Goal: Transaction & Acquisition: Purchase product/service

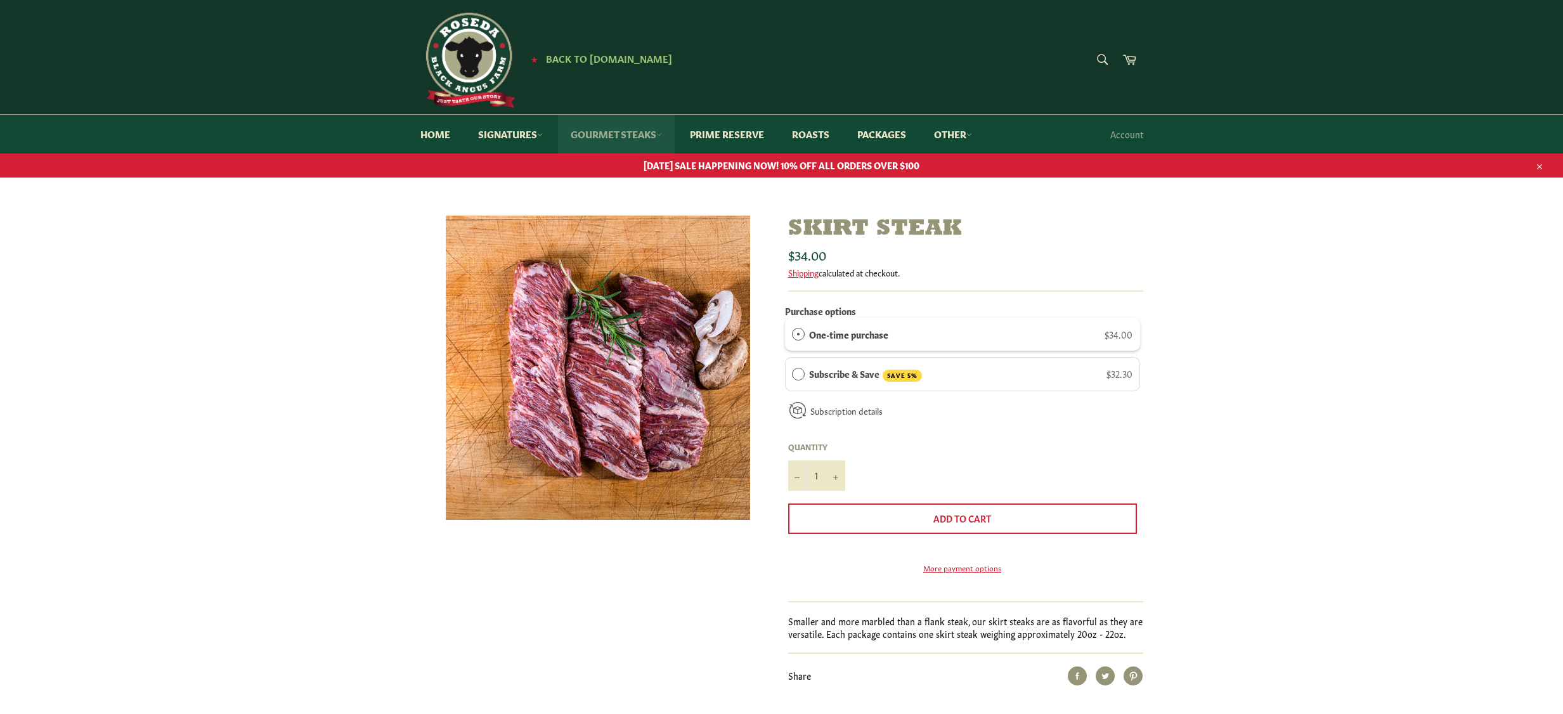
click at [609, 134] on link "Gourmet Steaks" at bounding box center [616, 134] width 117 height 39
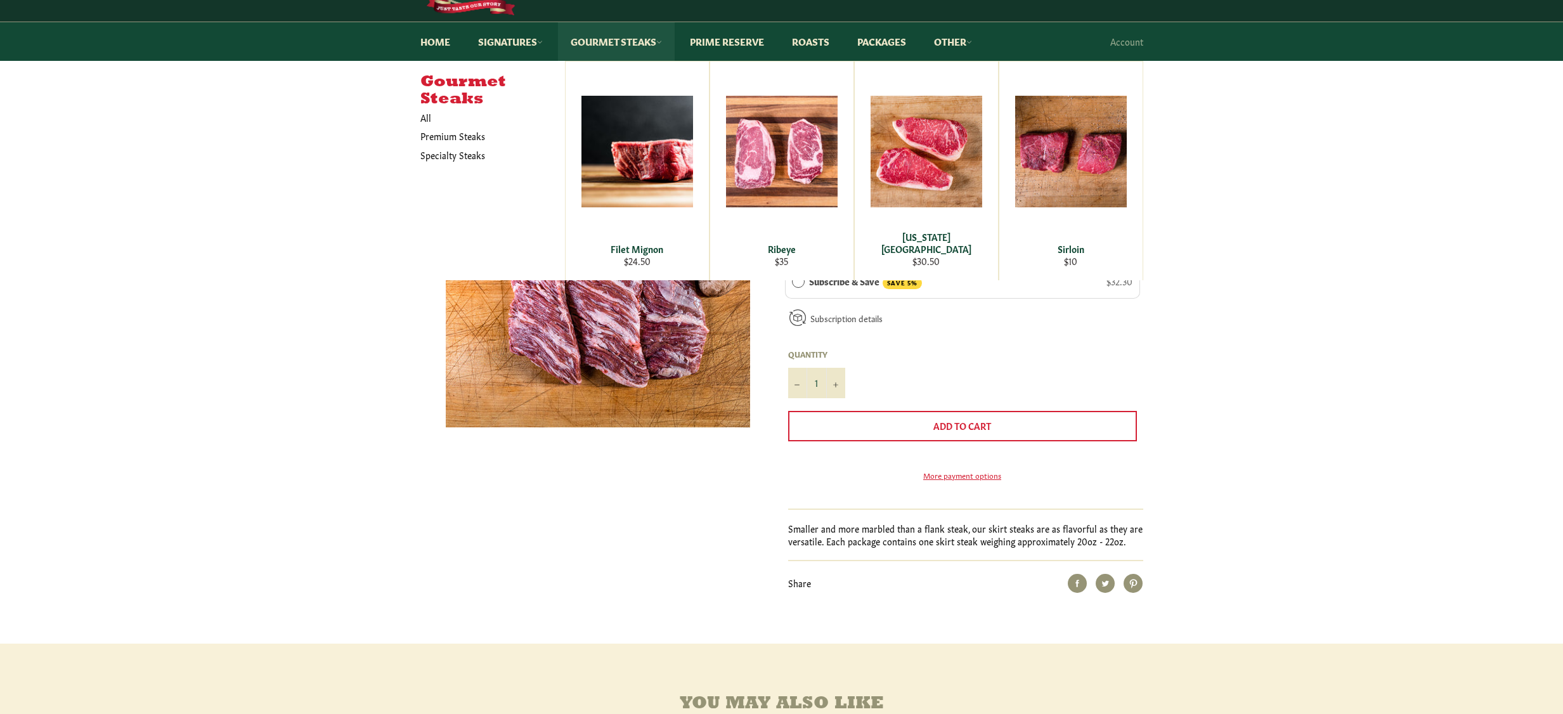
scroll to position [63, 0]
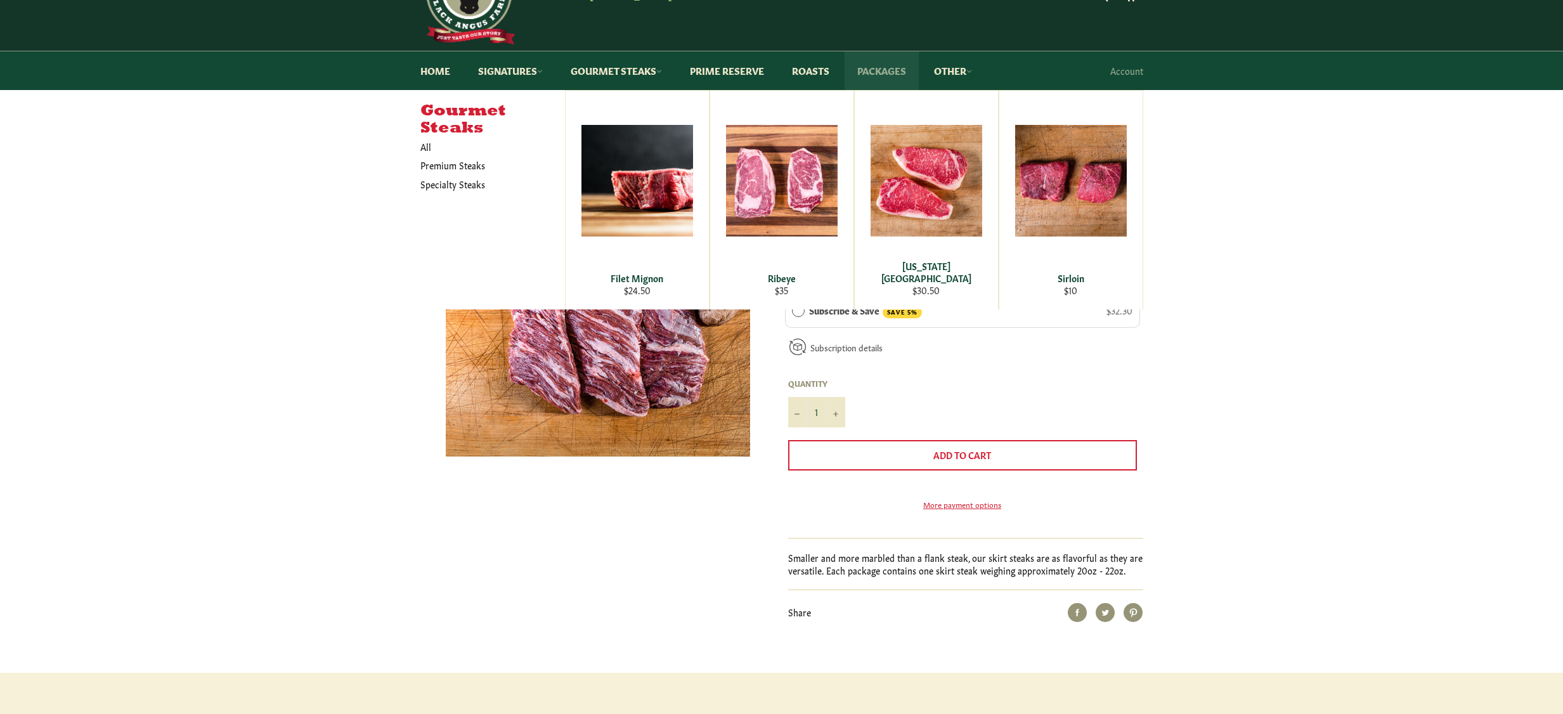
click at [886, 68] on link "Packages" at bounding box center [881, 70] width 74 height 39
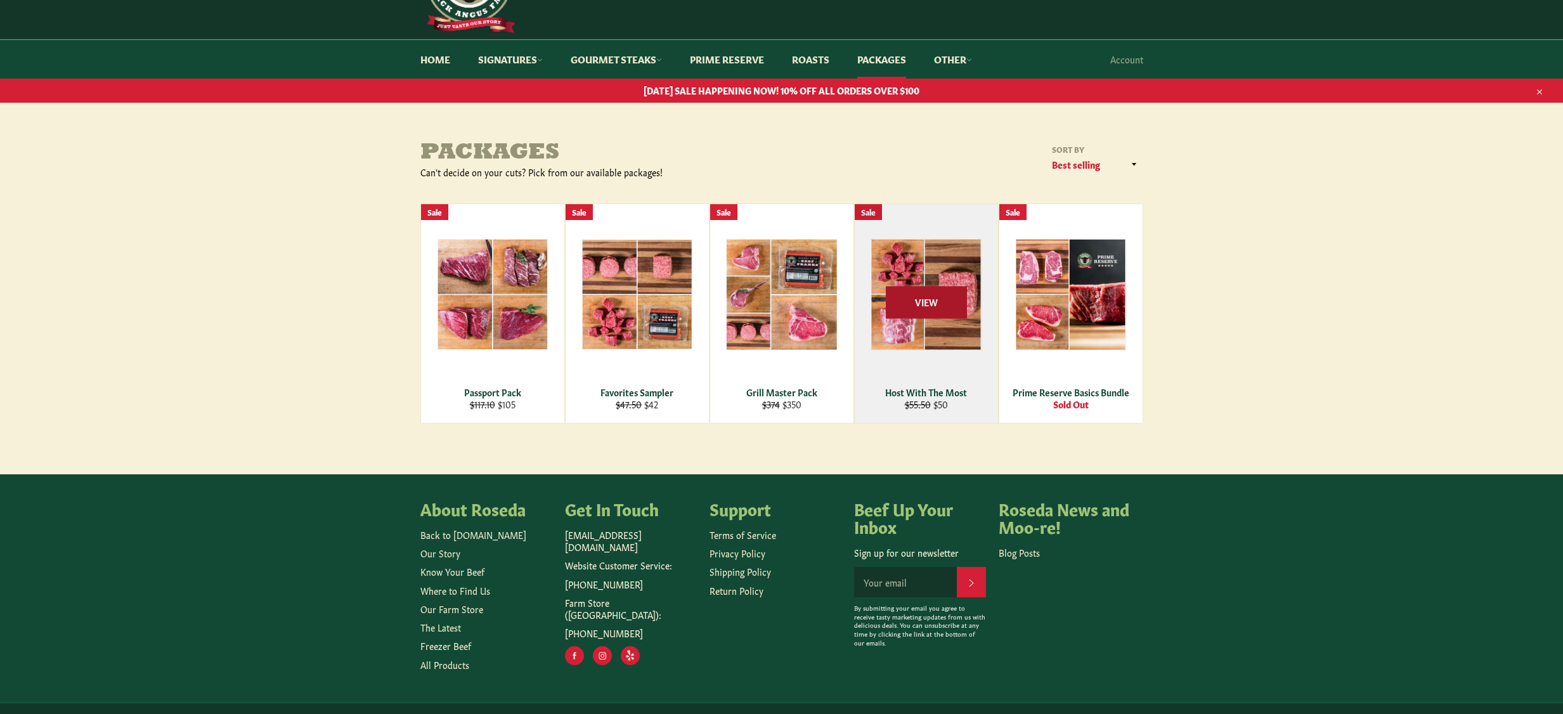
scroll to position [105, 0]
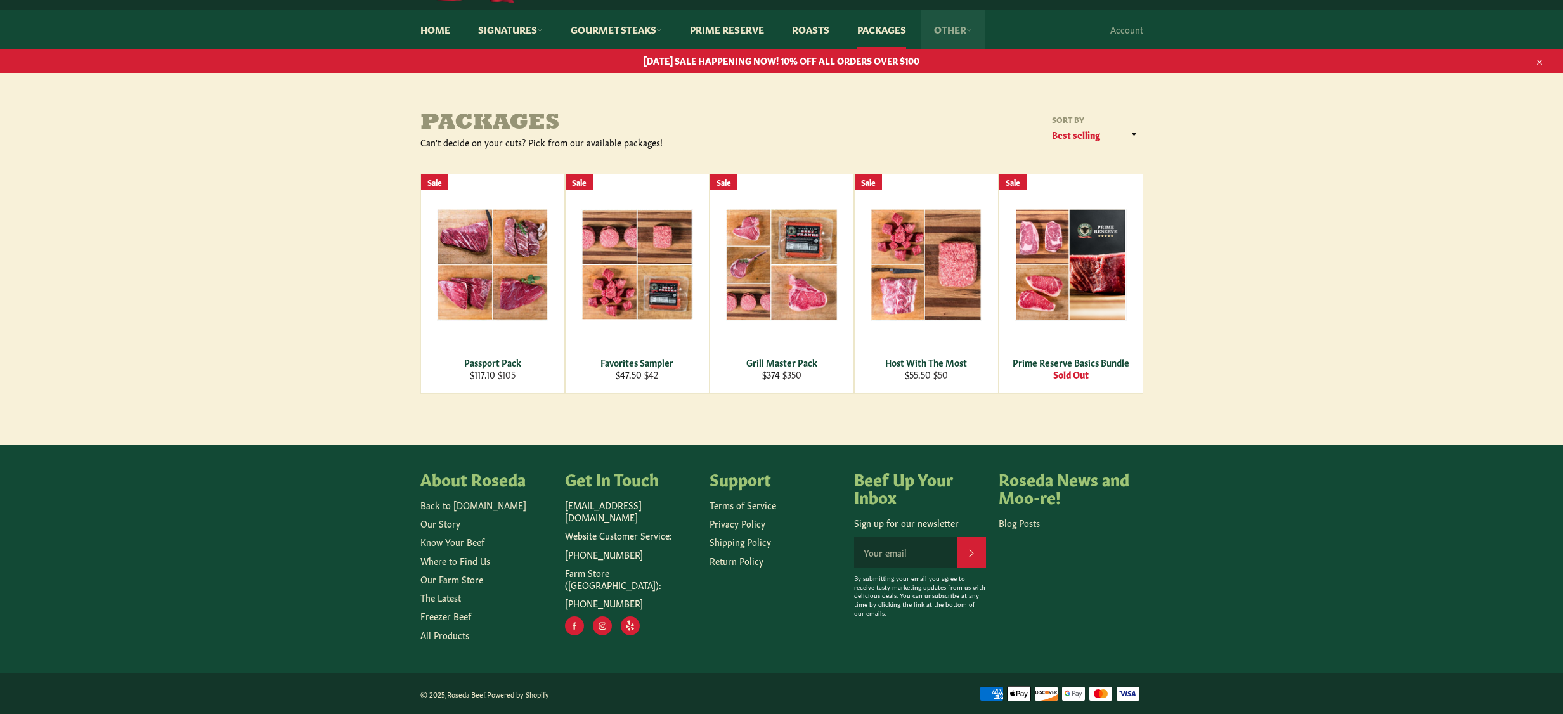
click at [952, 29] on link "Other" at bounding box center [952, 29] width 63 height 39
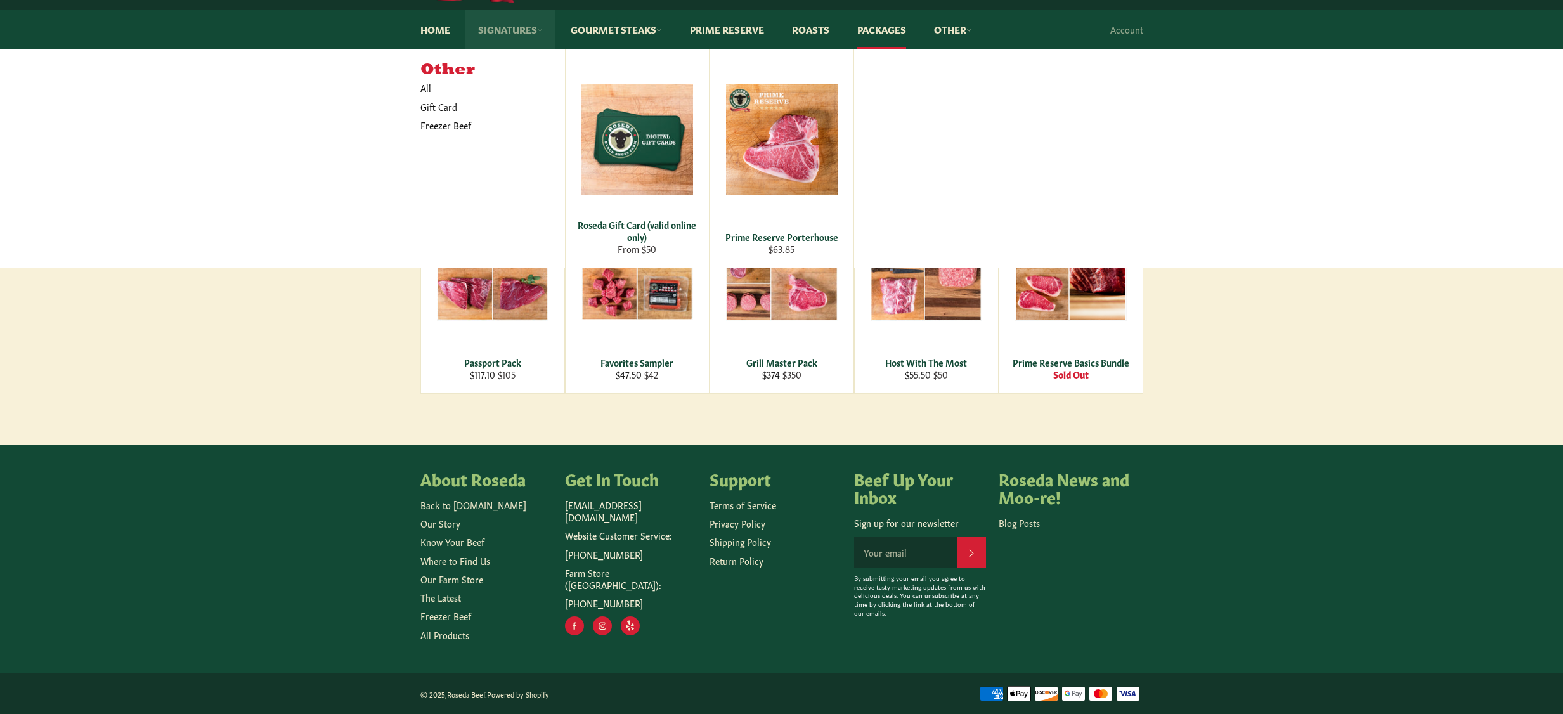
click at [524, 34] on link "Signatures" at bounding box center [510, 29] width 90 height 39
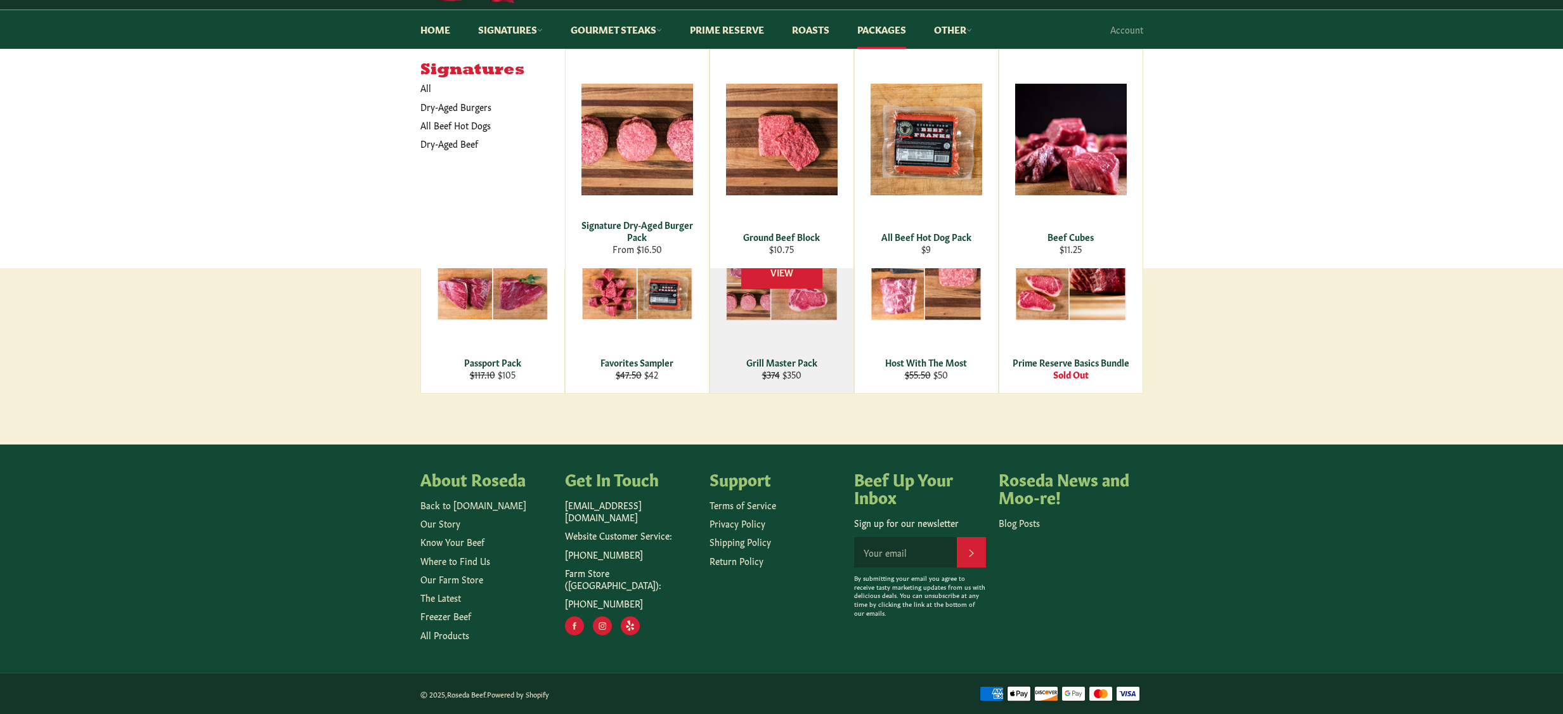
click at [780, 301] on div "View" at bounding box center [781, 283] width 143 height 219
